Goal: Transaction & Acquisition: Book appointment/travel/reservation

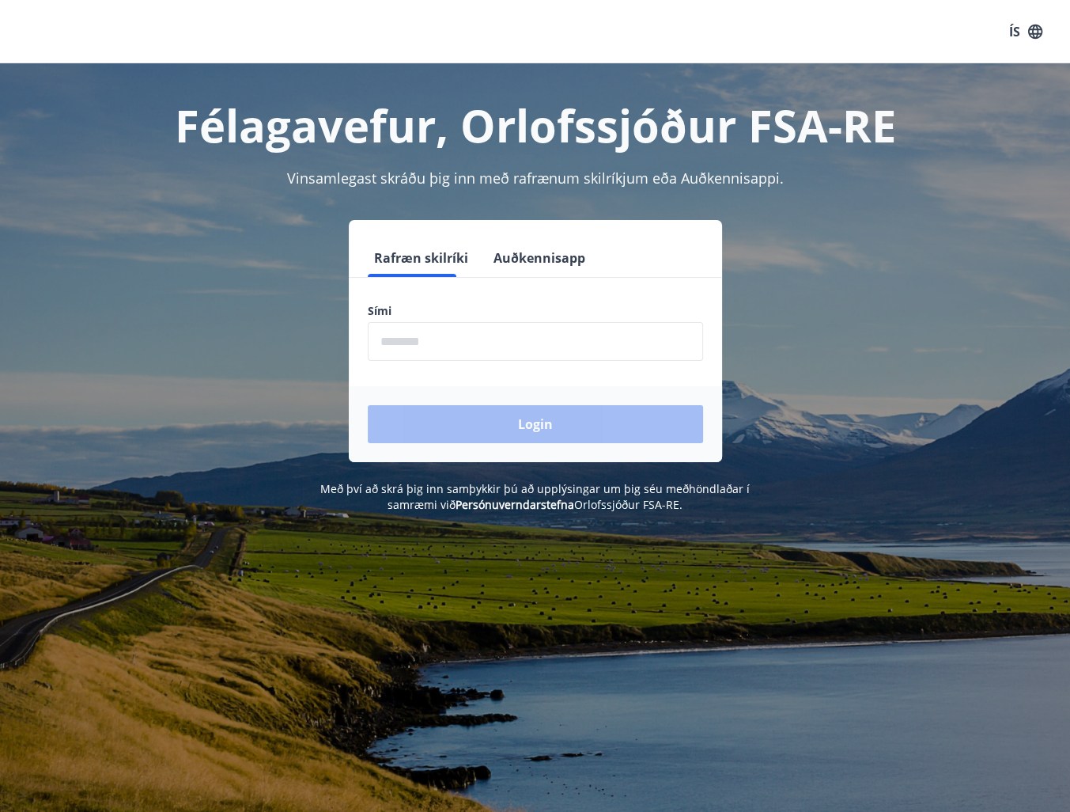
click at [525, 342] on input "phone" at bounding box center [535, 341] width 335 height 39
type input "********"
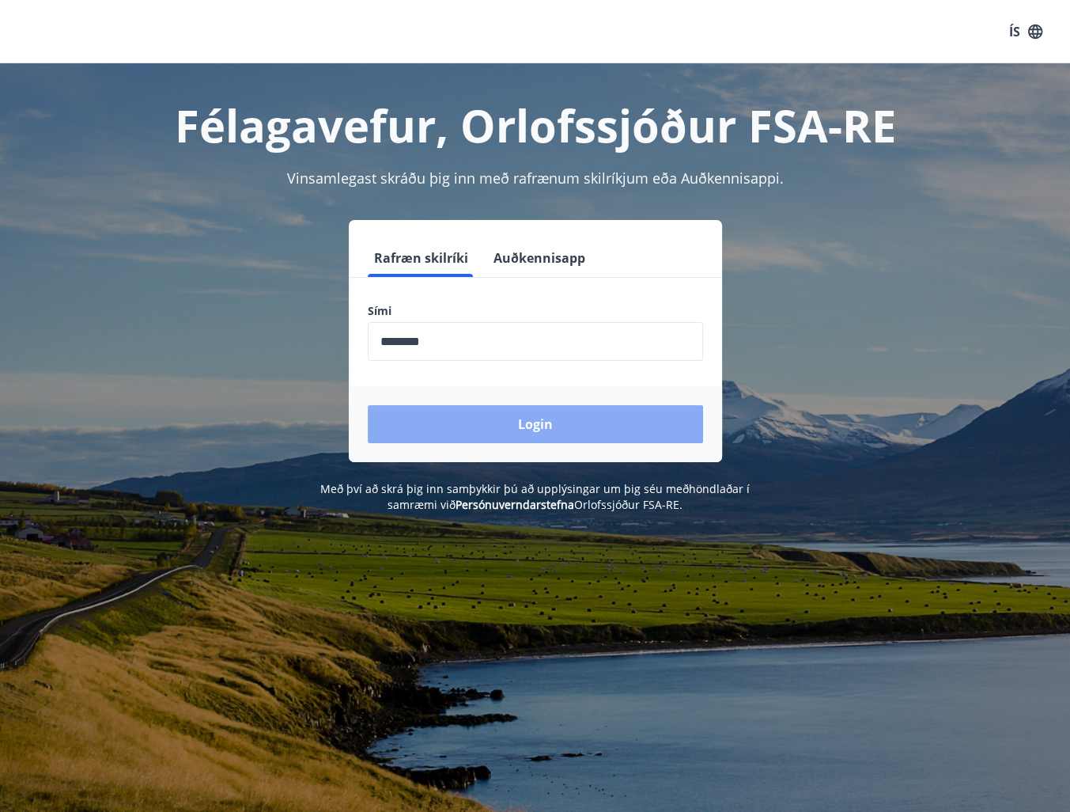
click at [494, 418] on button "Login" at bounding box center [535, 424] width 335 height 38
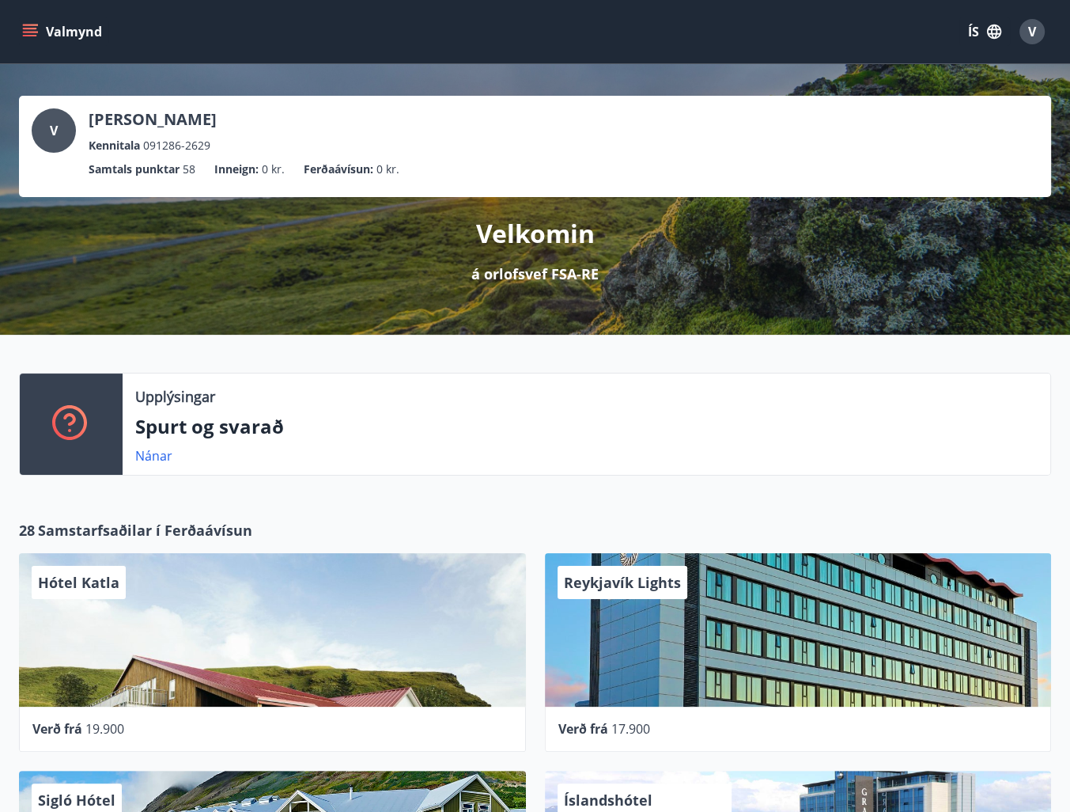
click at [41, 36] on button "Valmynd" at bounding box center [63, 31] width 89 height 28
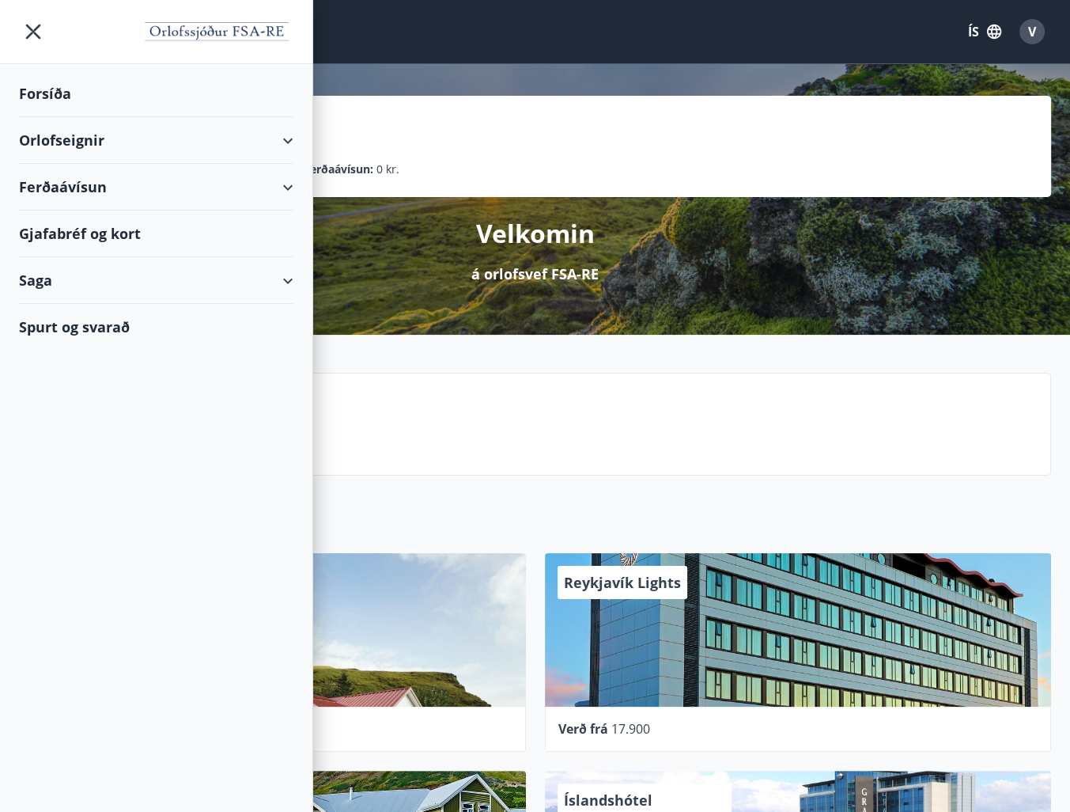
click at [266, 131] on div "Orlofseignir" at bounding box center [156, 140] width 275 height 47
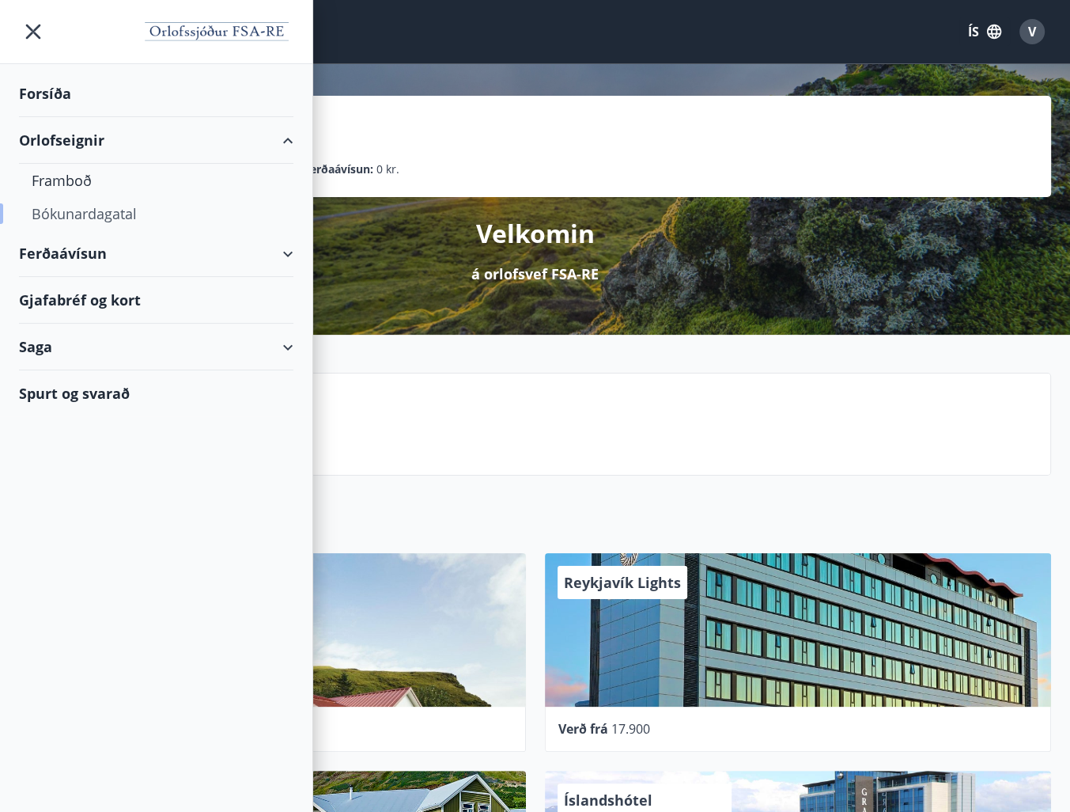
click at [122, 210] on div "Bókunardagatal" at bounding box center [156, 213] width 249 height 33
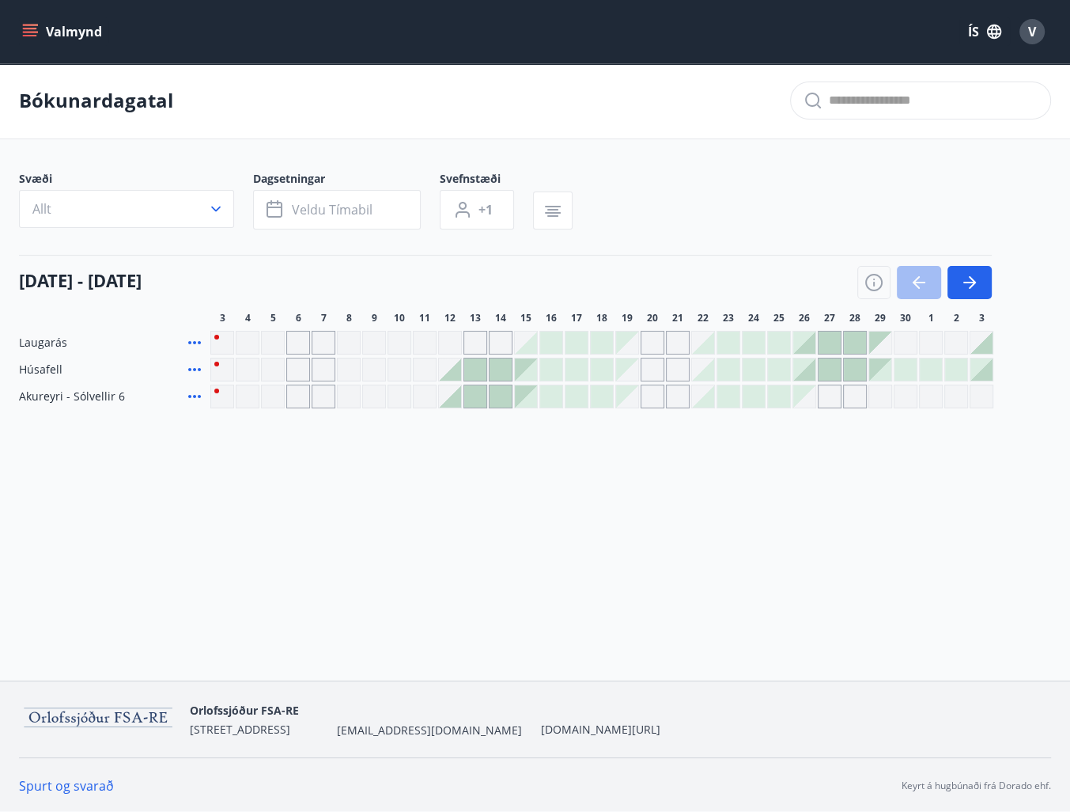
scroll to position [2, 0]
click at [806, 343] on div at bounding box center [805, 342] width 22 height 22
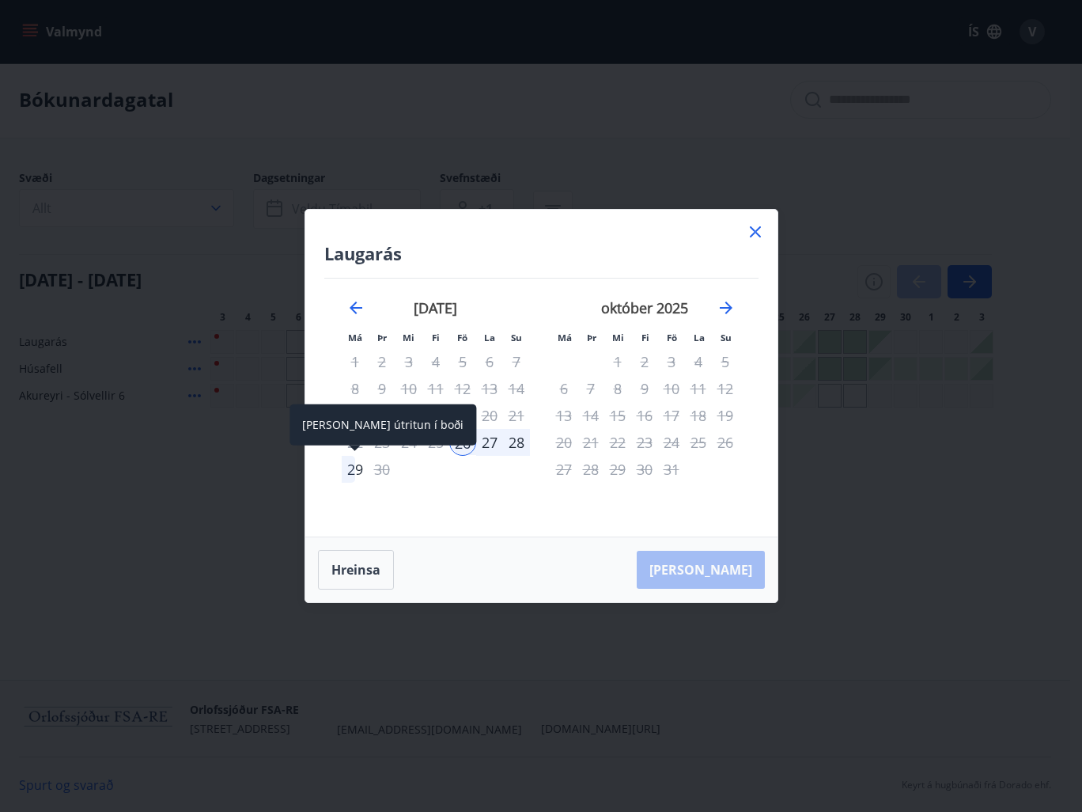
click at [349, 471] on div "29" at bounding box center [355, 469] width 27 height 27
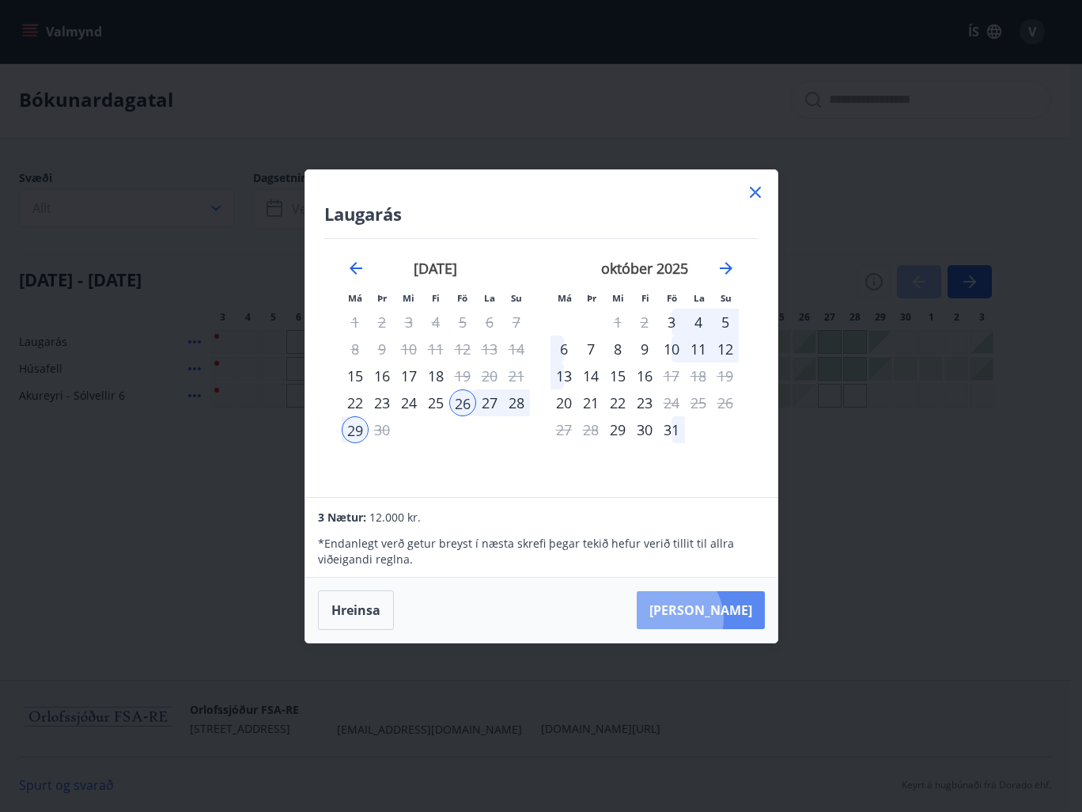
click at [719, 619] on button "Taka Frá" at bounding box center [701, 610] width 128 height 38
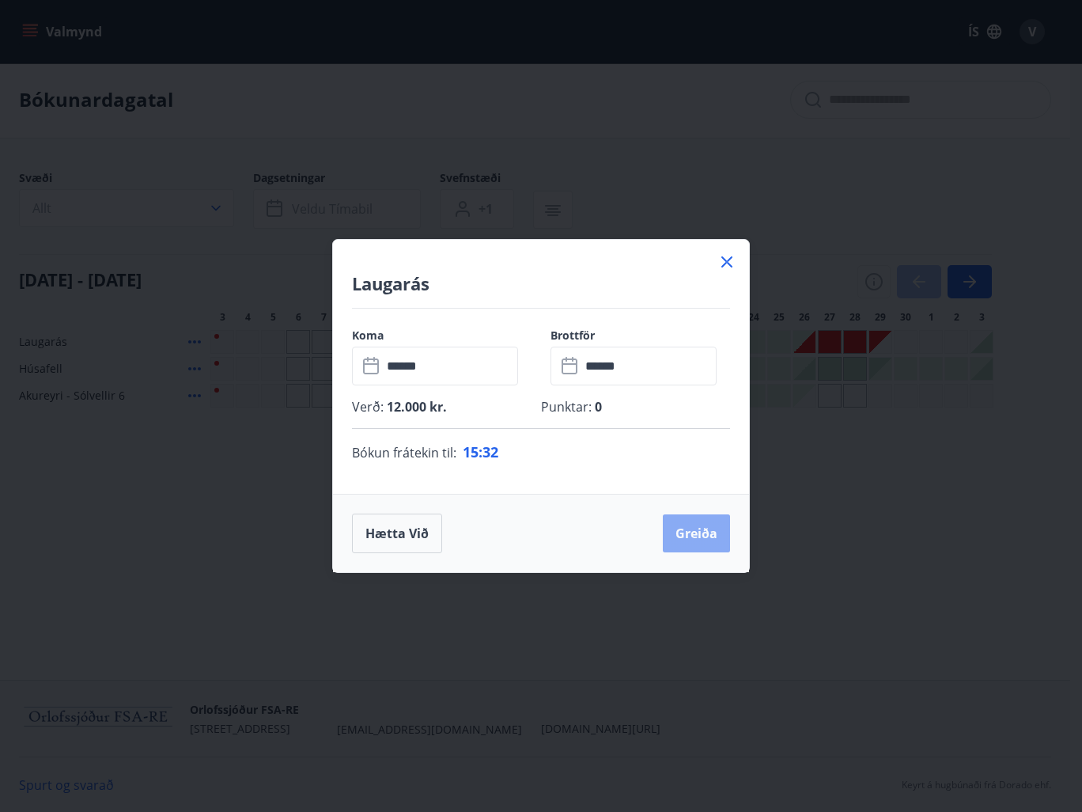
click at [700, 542] on button "Greiða" at bounding box center [696, 533] width 67 height 38
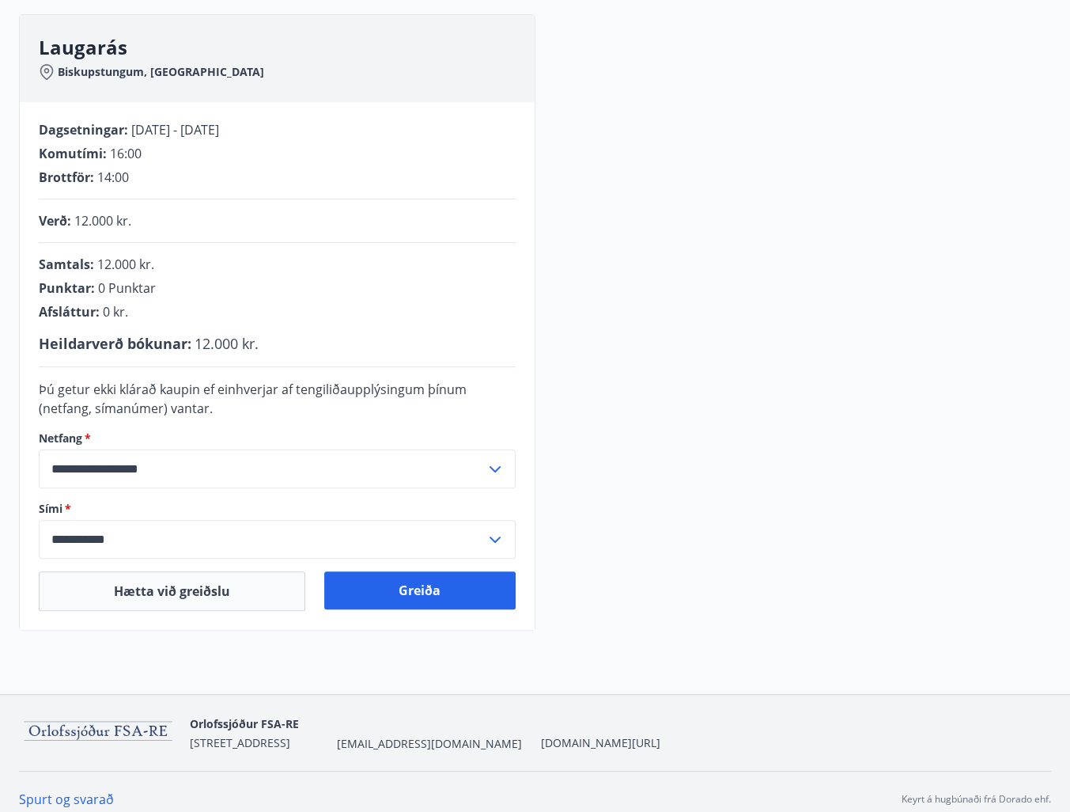
scroll to position [212, 0]
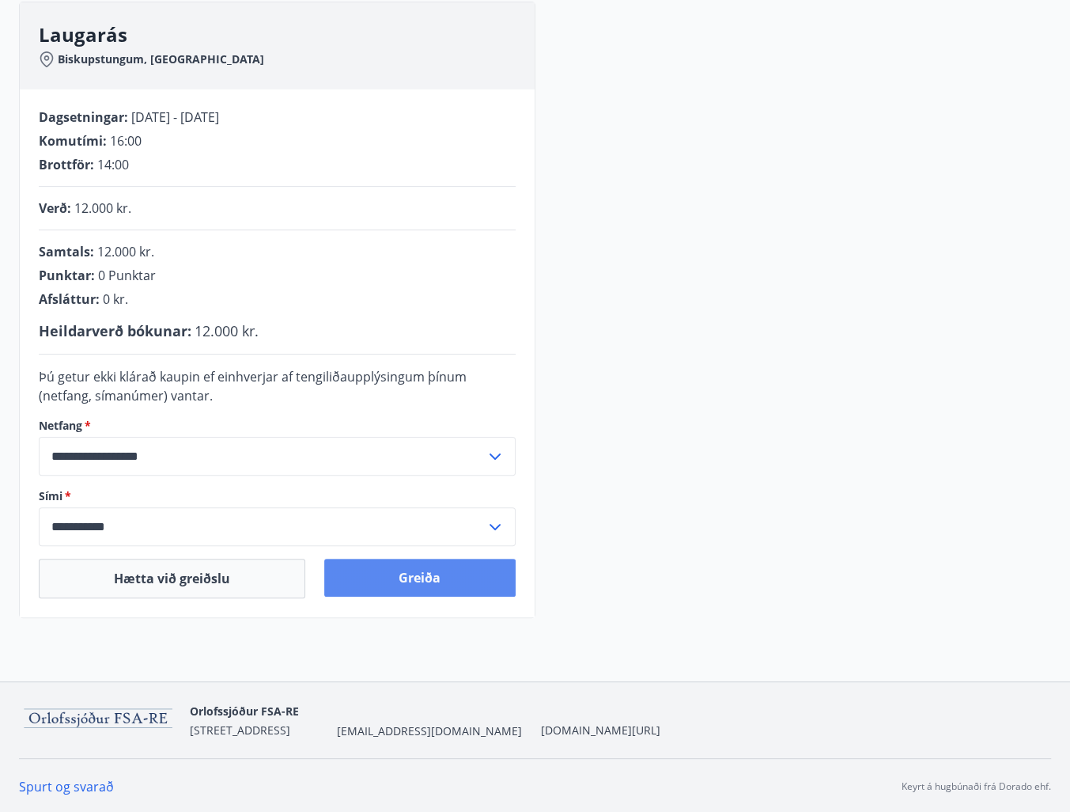
click at [443, 584] on button "Greiða" at bounding box center [419, 578] width 191 height 38
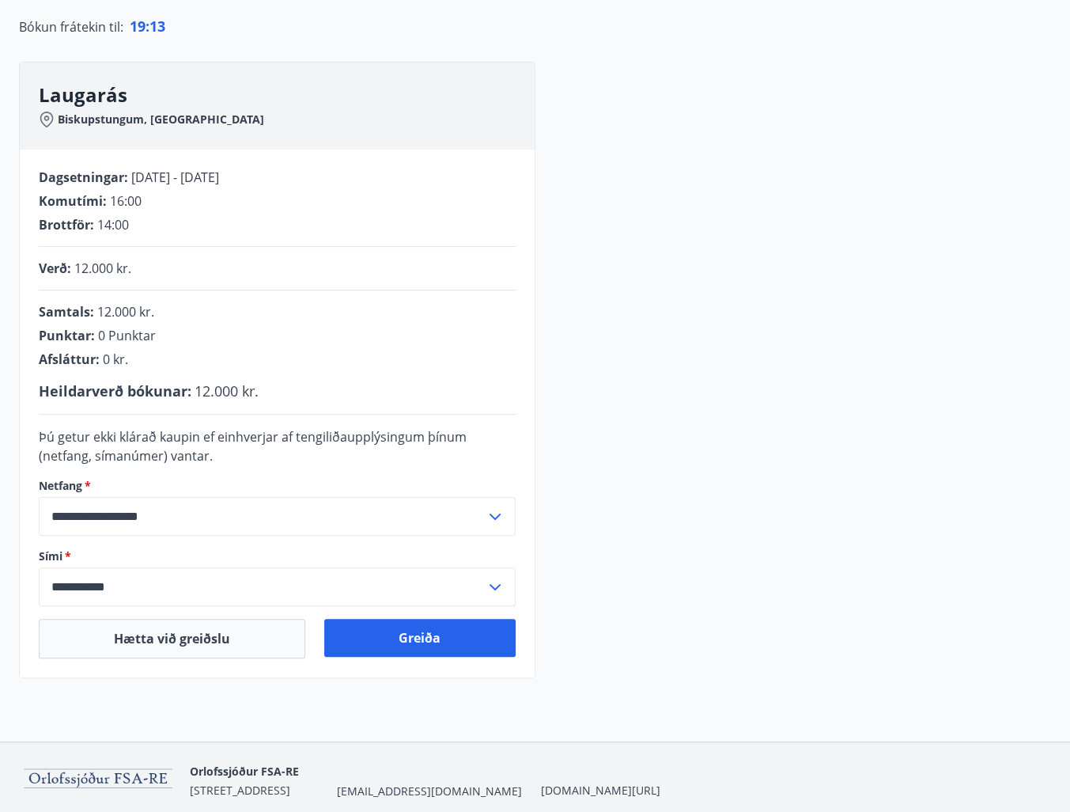
scroll to position [158, 0]
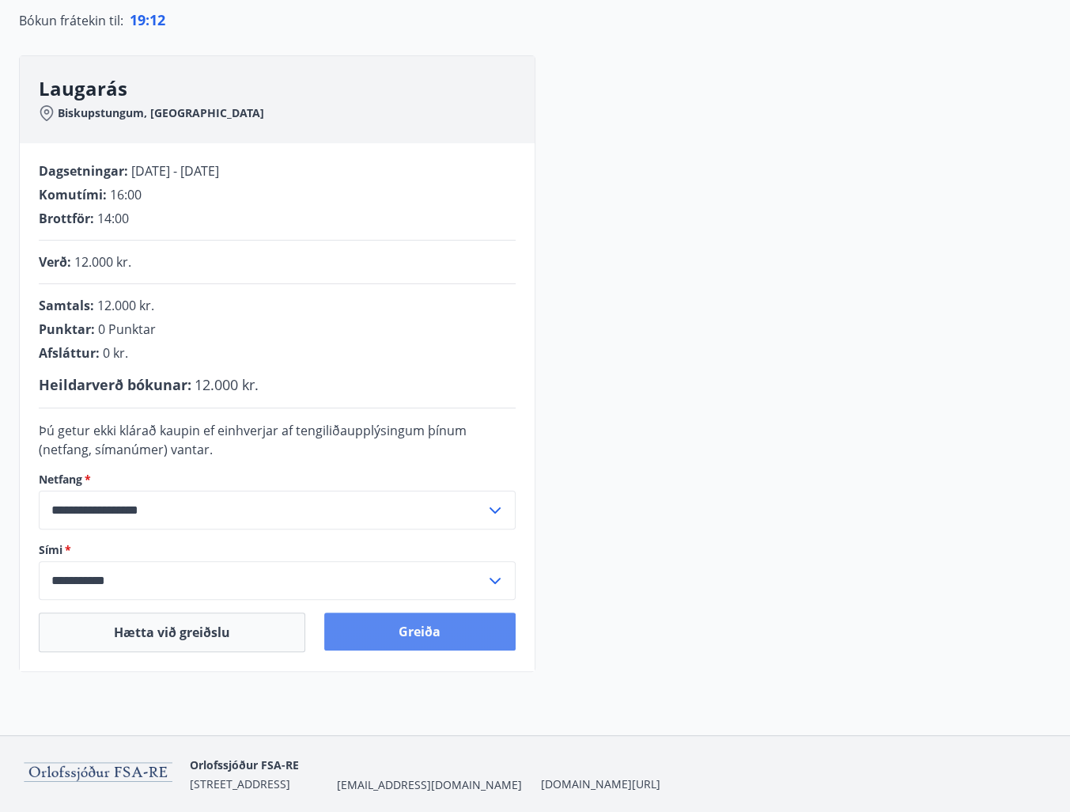
click at [399, 631] on button "Greiða" at bounding box center [419, 631] width 191 height 38
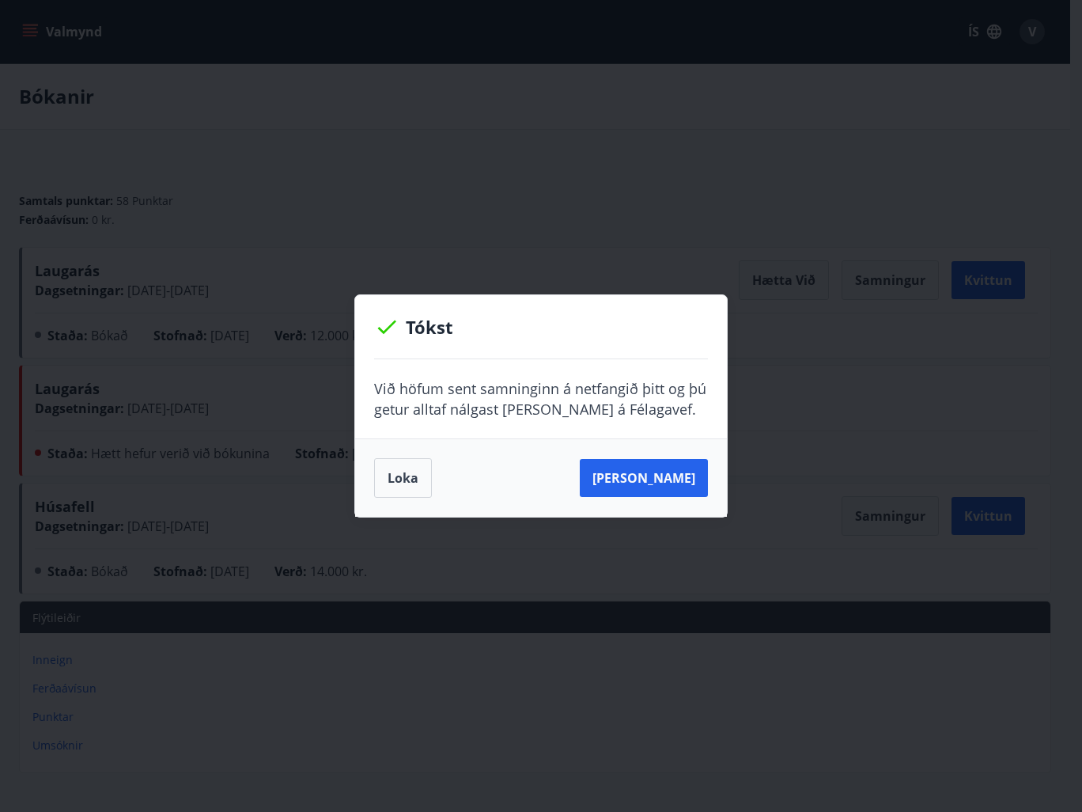
click at [396, 486] on button "Loka" at bounding box center [403, 478] width 58 height 40
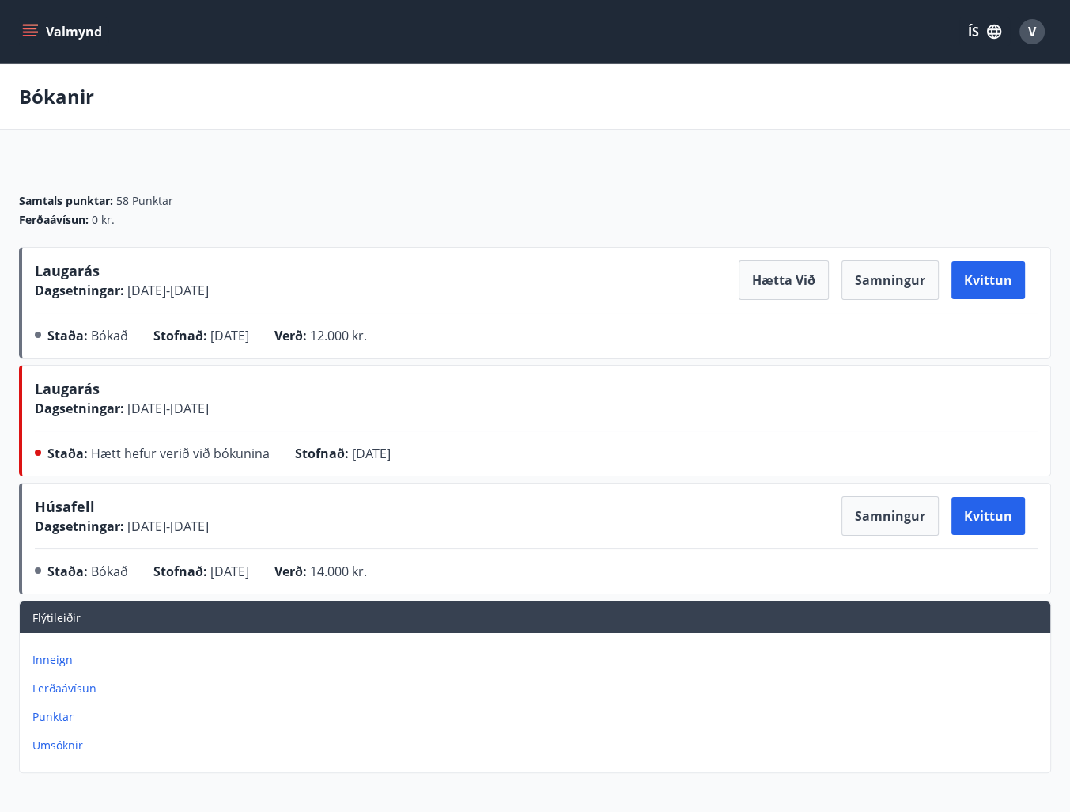
click at [353, 445] on span "[DATE]" at bounding box center [371, 453] width 39 height 17
